Goal: Information Seeking & Learning: Check status

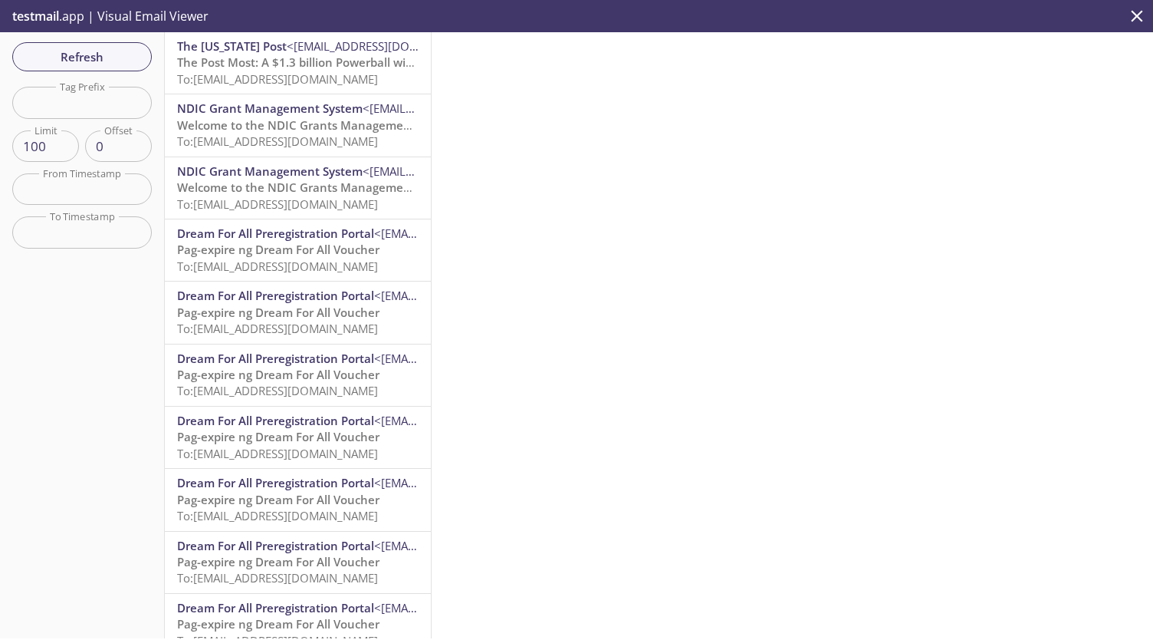
click at [304, 125] on span "Welcome to the NDIC Grants Management System" at bounding box center [317, 124] width 281 height 15
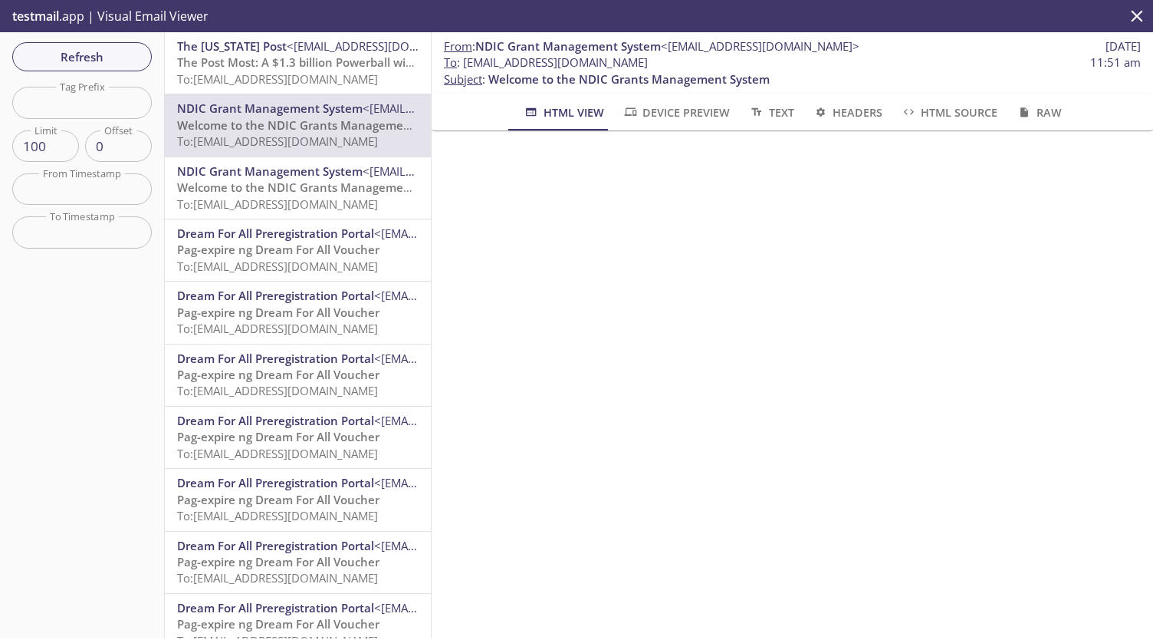
drag, startPoint x: 735, startPoint y: 65, endPoint x: 465, endPoint y: 61, distance: 270.0
click at [465, 61] on span "To : [EMAIL_ADDRESS][DOMAIN_NAME]" at bounding box center [546, 62] width 204 height 16
copy span "[EMAIL_ADDRESS][DOMAIN_NAME]"
click at [71, 51] on span "Refresh" at bounding box center [82, 57] width 115 height 20
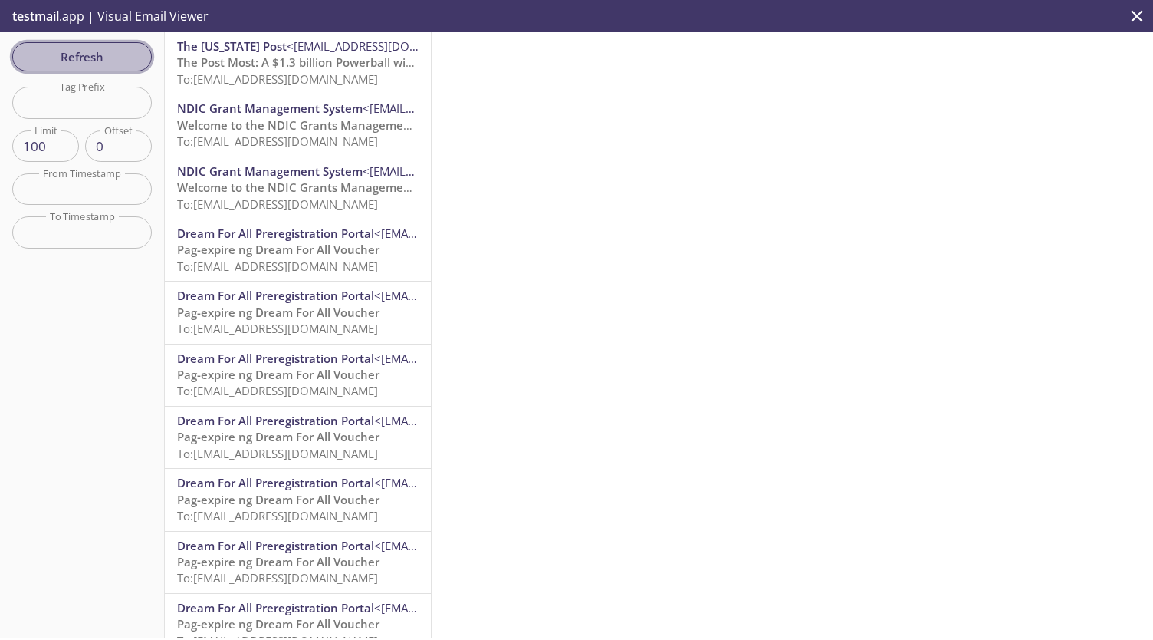
click at [96, 57] on span "Refresh" at bounding box center [82, 57] width 115 height 20
click at [58, 54] on span "Refresh" at bounding box center [82, 57] width 115 height 20
click at [248, 58] on span "Welcome to the NDIC Grants Management System" at bounding box center [317, 61] width 281 height 15
